Goal: Check status: Check status

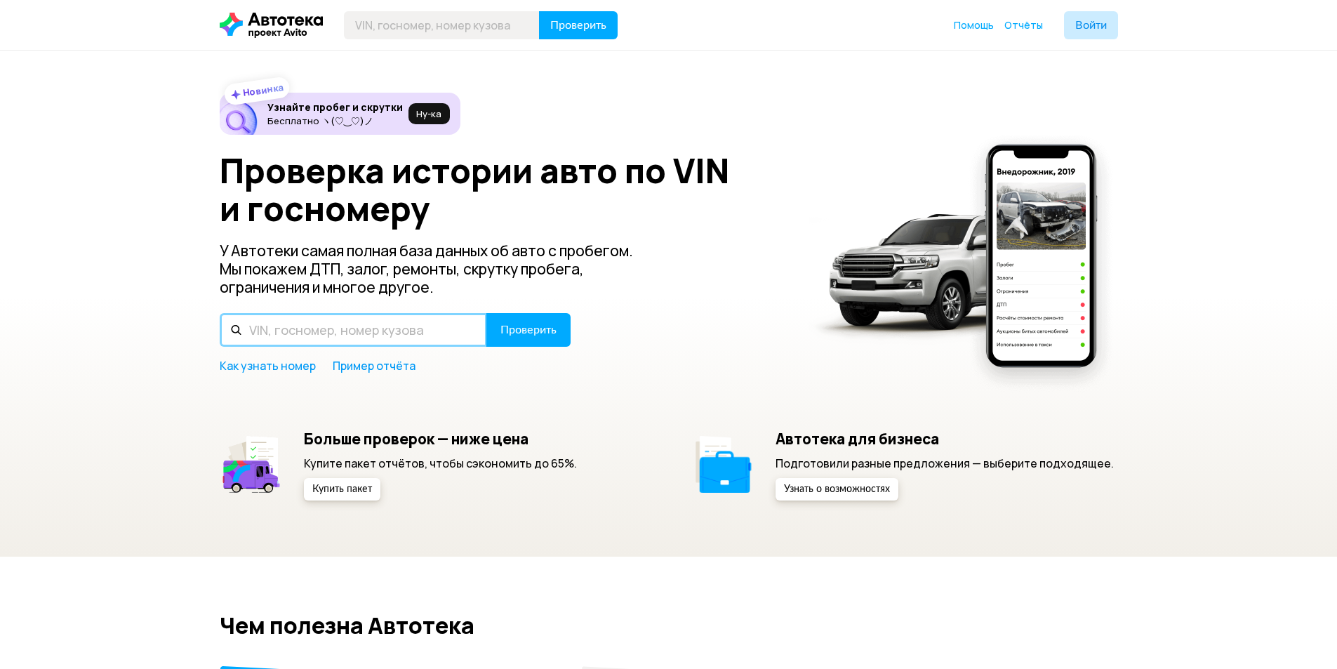
click at [363, 333] on input "text" at bounding box center [353, 330] width 267 height 34
paste input "О227ОХ68"
type input "О227ОХ68"
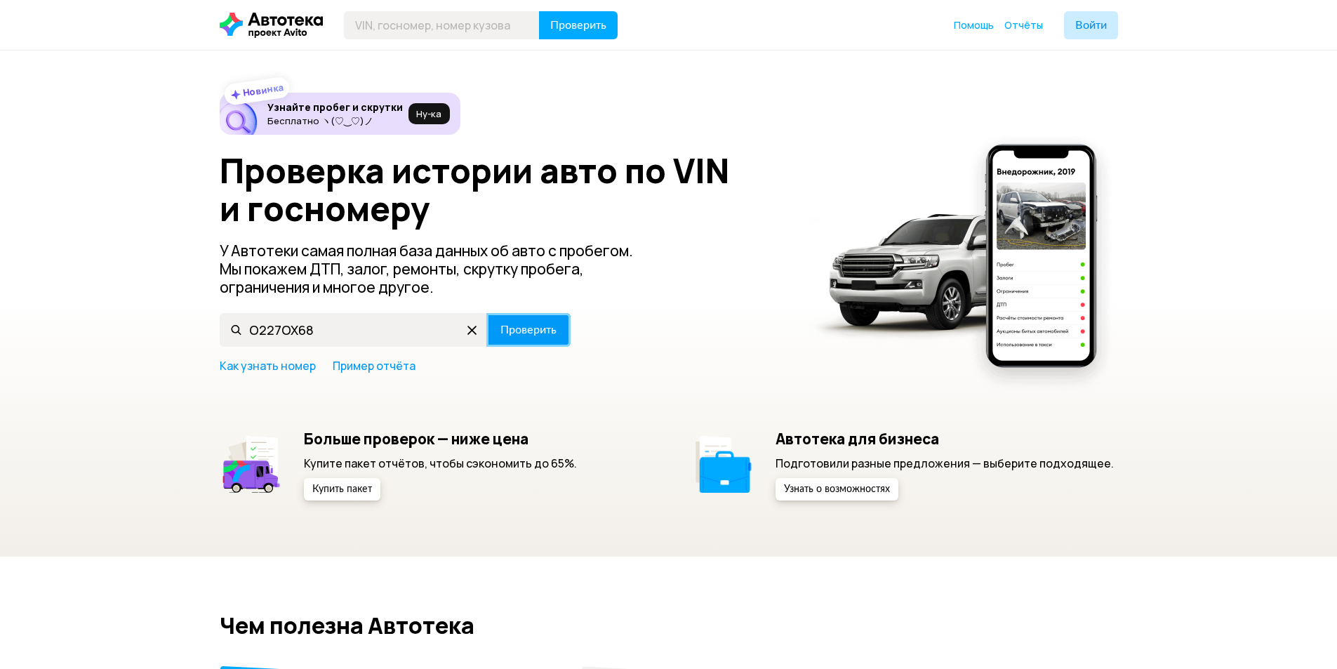
click at [536, 331] on span "Проверить" at bounding box center [528, 329] width 56 height 11
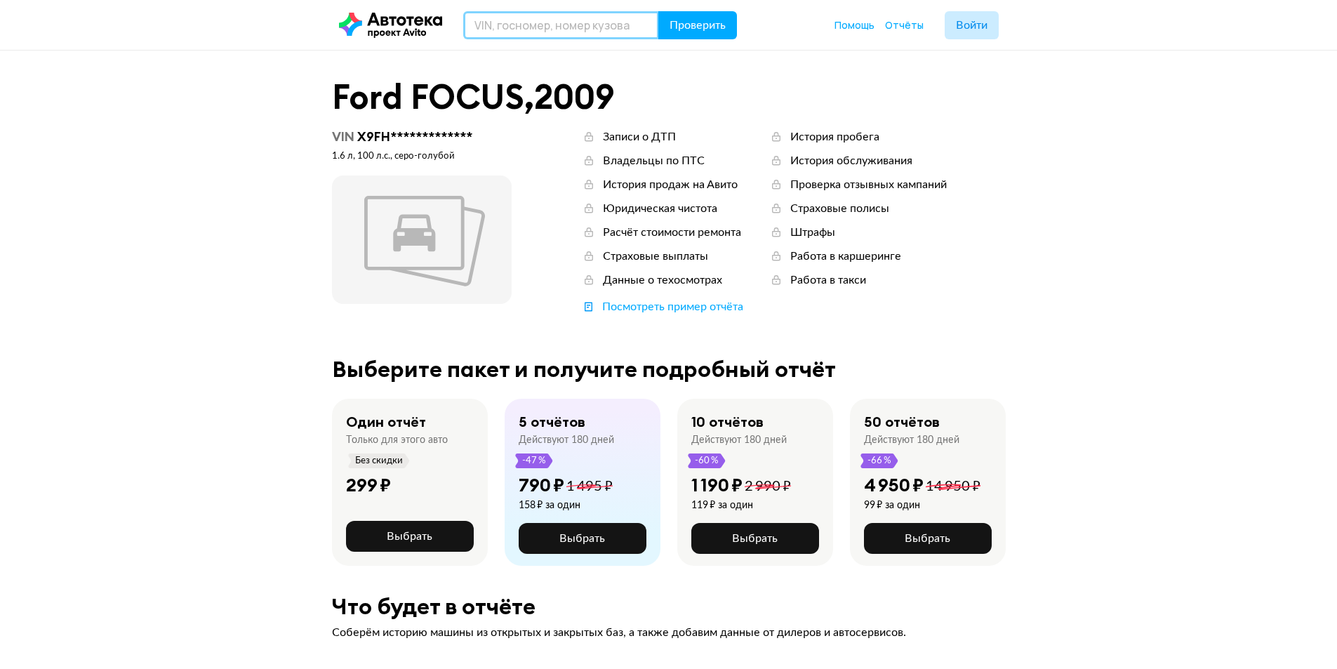
drag, startPoint x: 582, startPoint y: 24, endPoint x: 598, endPoint y: 25, distance: 16.2
click at [582, 24] on input "text" at bounding box center [561, 25] width 196 height 28
paste input "О227ОХ68"
type input "О227ОХ68"
click at [678, 26] on span "Проверить" at bounding box center [698, 25] width 56 height 11
